Goal: Contribute content: Contribute content

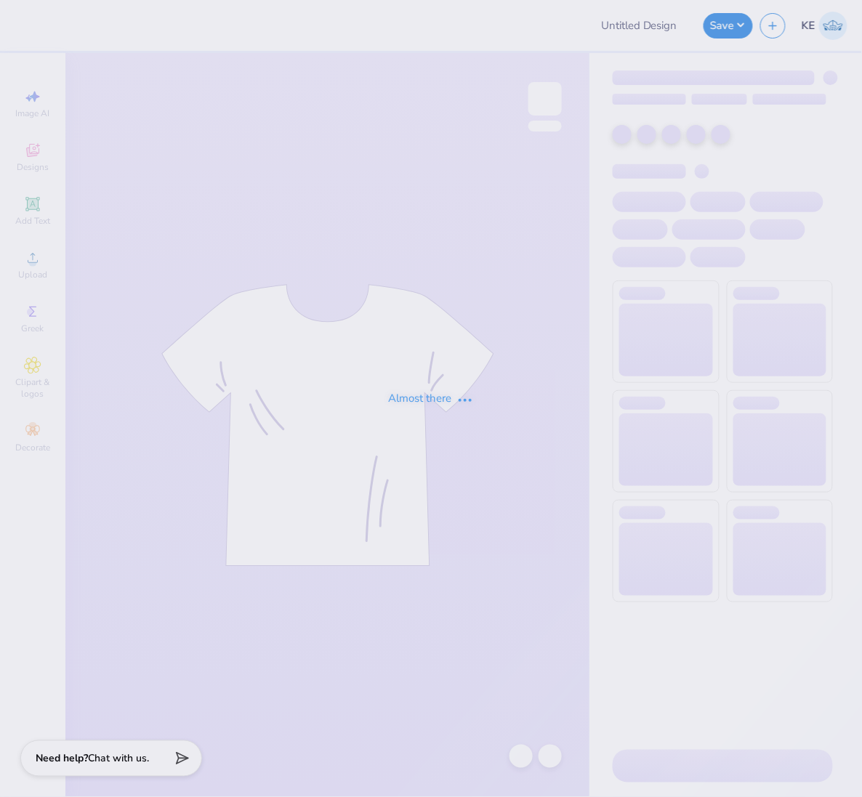
type input "Chi Psi Merch"
drag, startPoint x: 357, startPoint y: 307, endPoint x: 365, endPoint y: 288, distance: 20.5
click at [357, 307] on div "Almost there" at bounding box center [431, 398] width 862 height 797
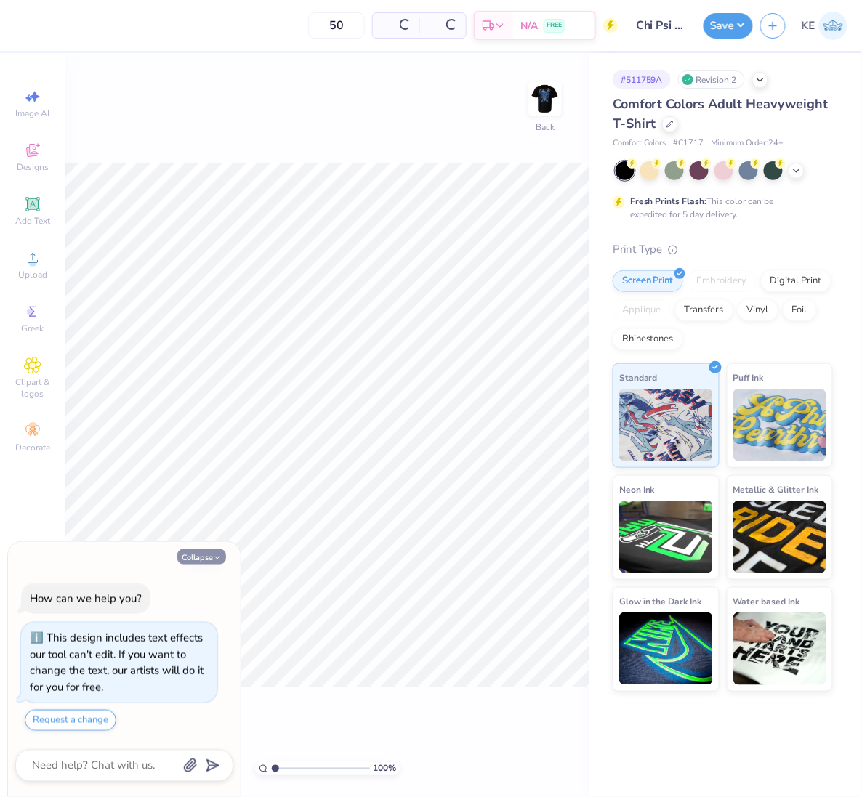
click at [214, 554] on icon "button" at bounding box center [217, 558] width 9 height 9
type textarea "x"
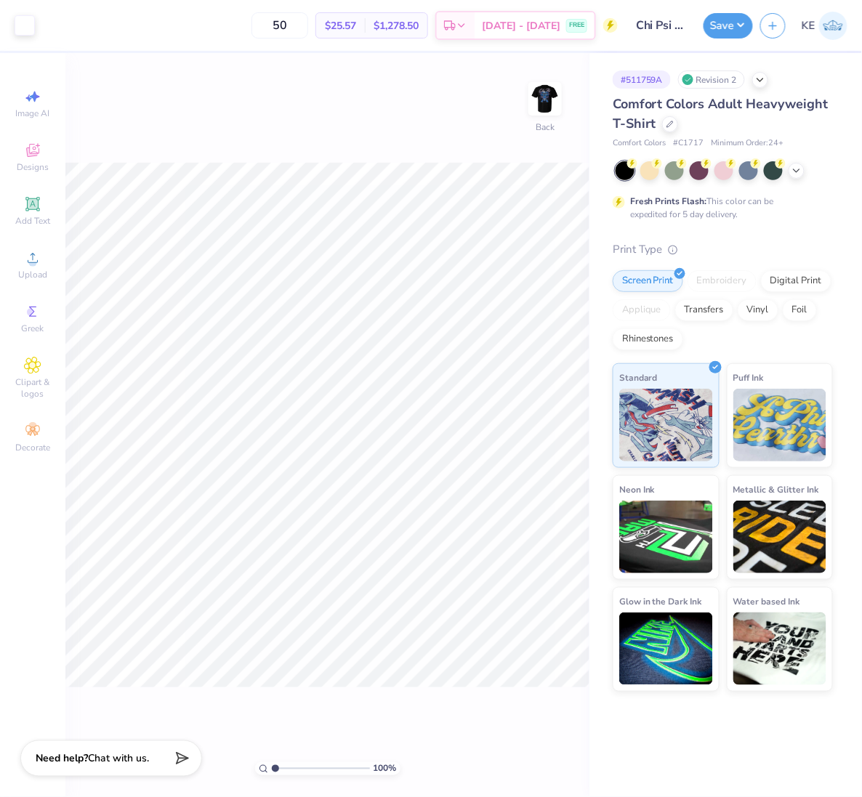
click at [555, 74] on div "100 % Back" at bounding box center [327, 425] width 524 height 744
click at [546, 92] on img at bounding box center [545, 99] width 58 height 58
click at [538, 100] on img at bounding box center [545, 99] width 58 height 58
click at [543, 97] on img at bounding box center [545, 99] width 58 height 58
click at [42, 266] on div "Upload" at bounding box center [32, 264] width 51 height 43
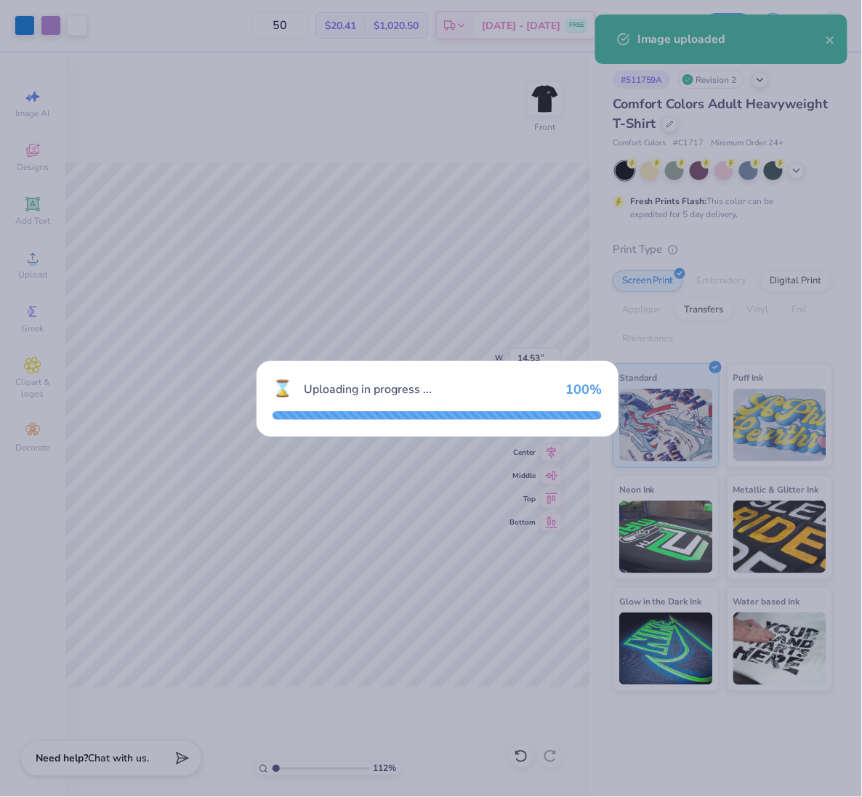
type input "1.11758119957331"
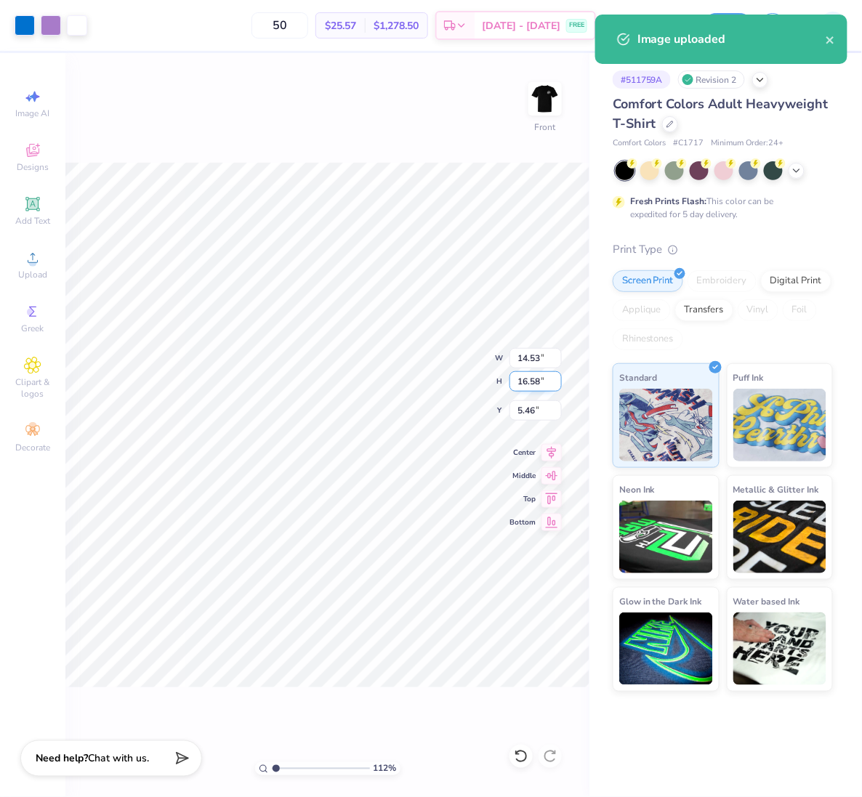
click at [518, 371] on input "16.58" at bounding box center [535, 381] width 52 height 20
type input "15"
type input "1.11758119957331"
type input "13.15"
type input "15.00"
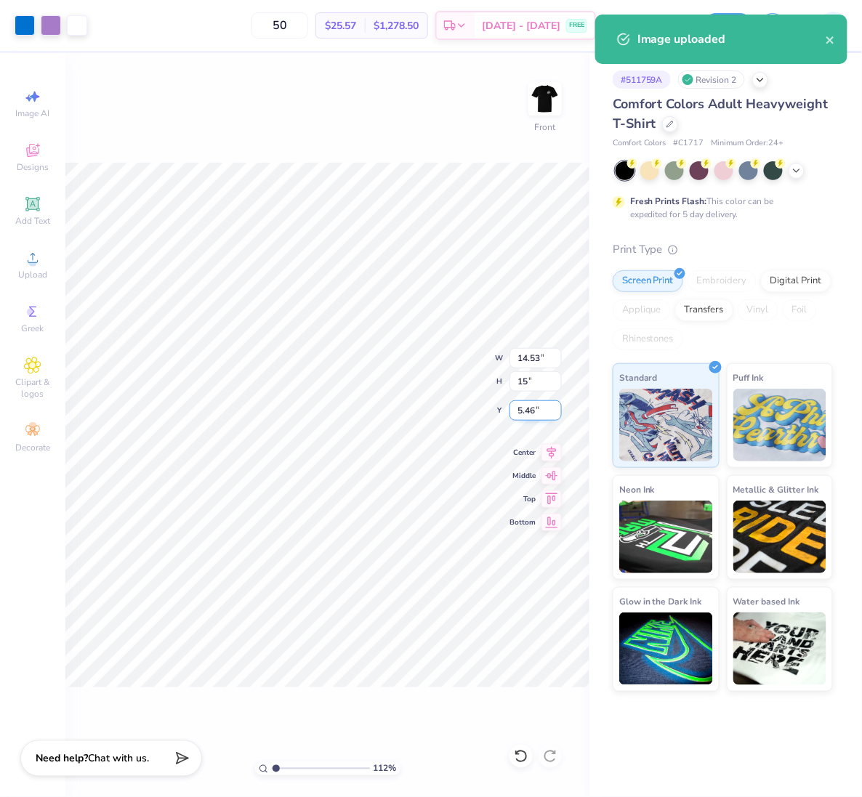
type input "6.25"
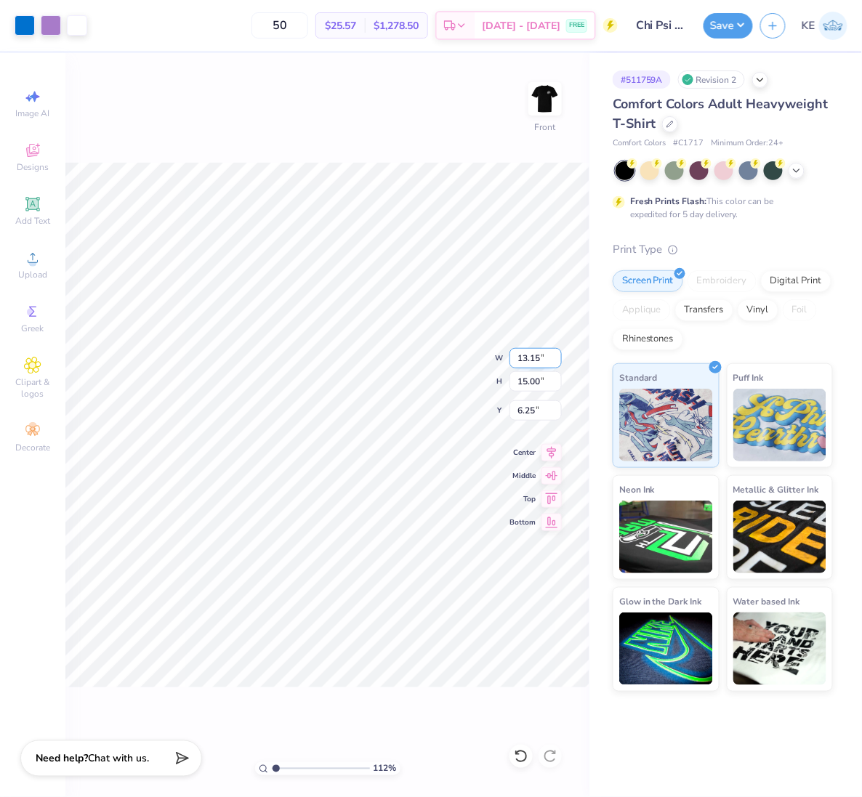
click at [527, 357] on input "13.15" at bounding box center [535, 358] width 52 height 20
type input "12.5"
type input "1.11758119957331"
type input "12.50"
type input "14.26"
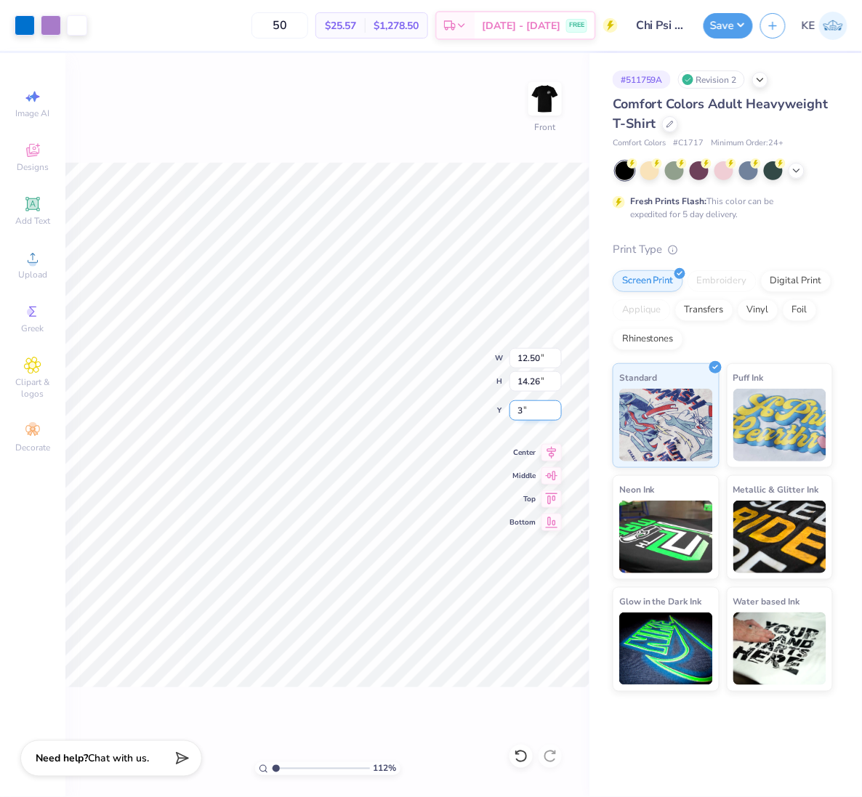
type input "3"
type input "1.11758119957331"
type input "3.00"
click at [527, 410] on input "3.00" at bounding box center [535, 410] width 52 height 20
click at [451, 105] on div "112 % Front W 12.50 12.50 " H 14.26 14.26 " Y 3.00 3.00 " Center Middle Top Bot…" at bounding box center [327, 425] width 524 height 744
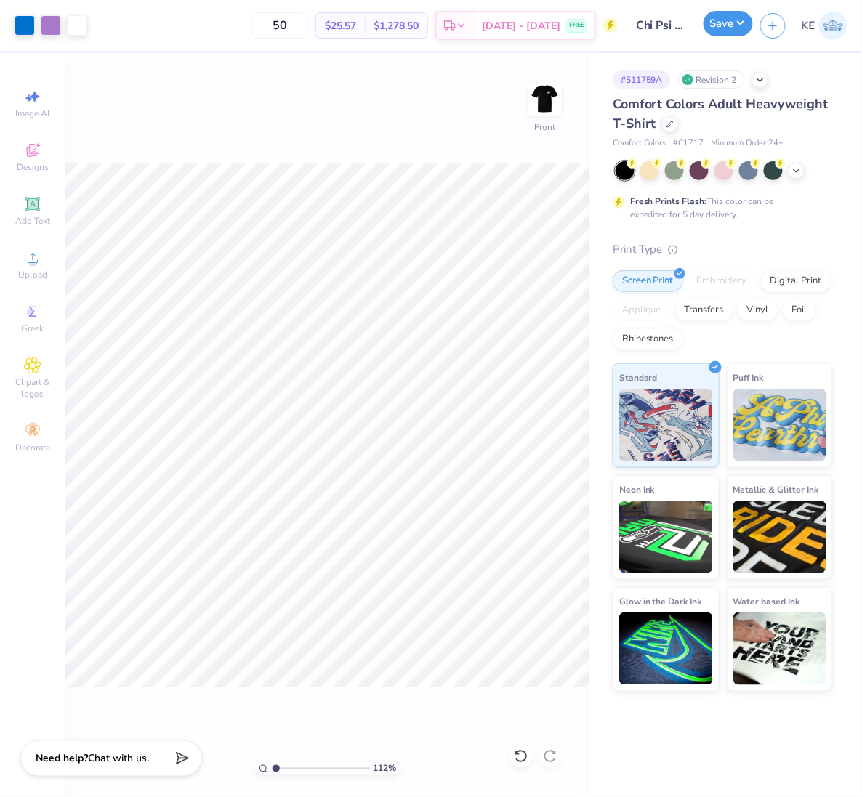
click at [734, 20] on button "Save" at bounding box center [727, 23] width 49 height 25
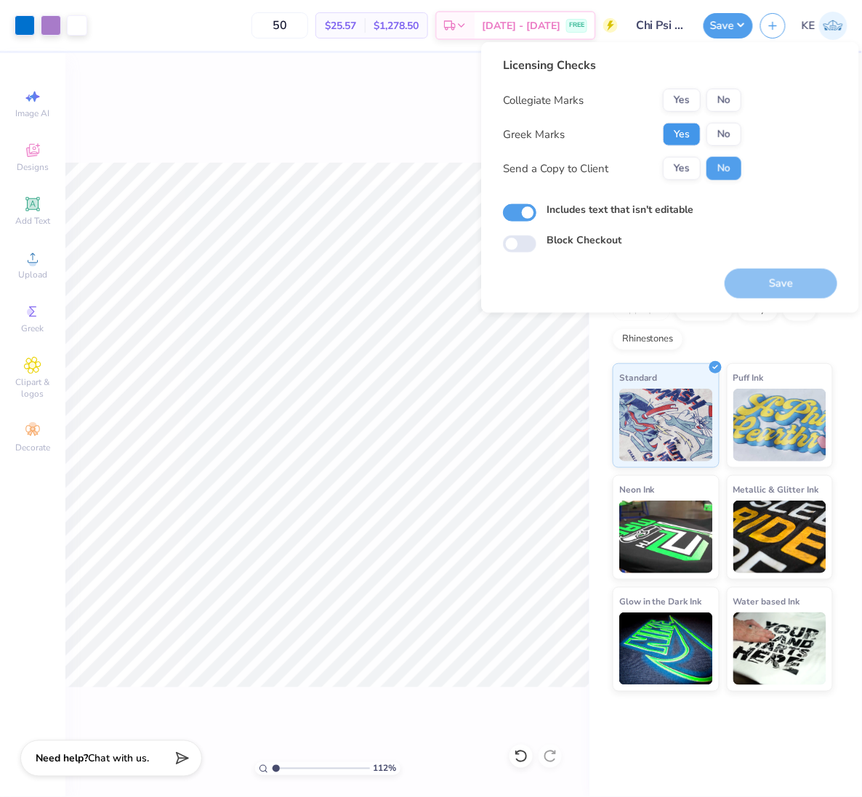
click at [687, 138] on button "Yes" at bounding box center [681, 134] width 38 height 23
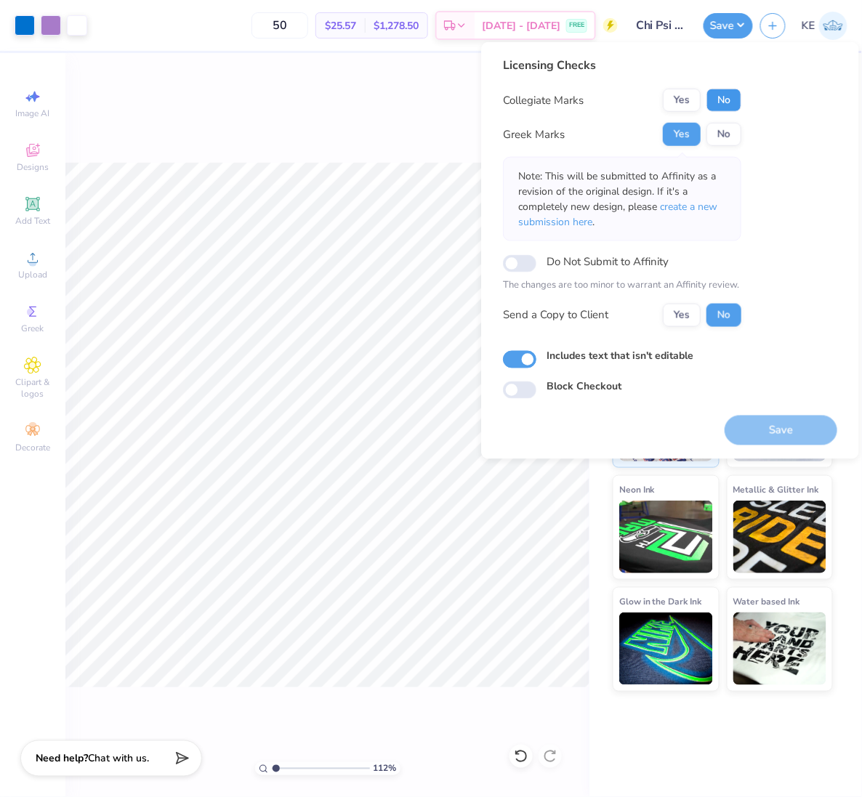
click at [723, 108] on button "No" at bounding box center [723, 100] width 35 height 23
click at [787, 431] on button "Save" at bounding box center [780, 430] width 113 height 30
type input "1.11758119957331"
